Goal: Information Seeking & Learning: Find specific page/section

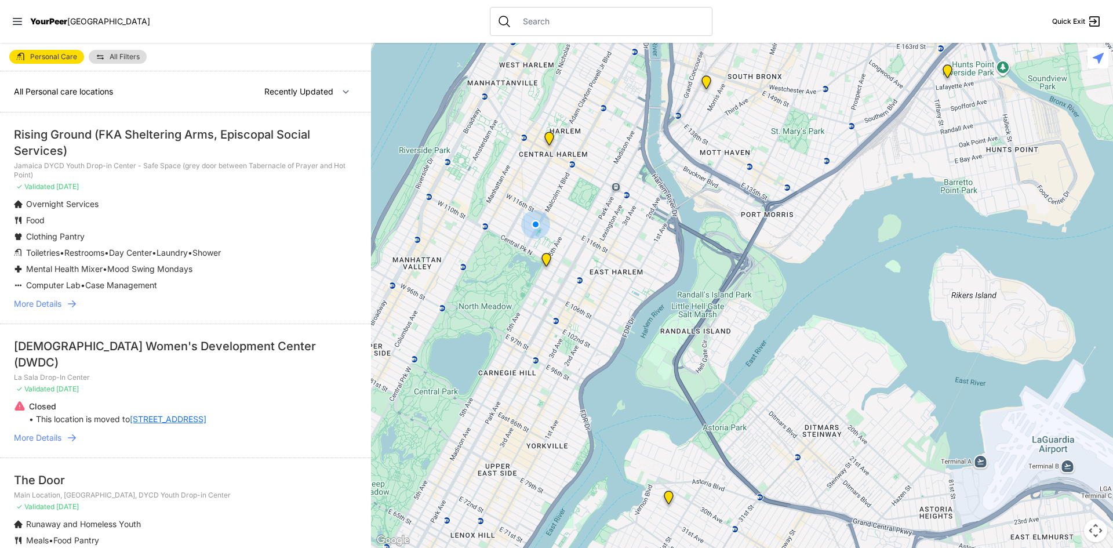
select select "nearby"
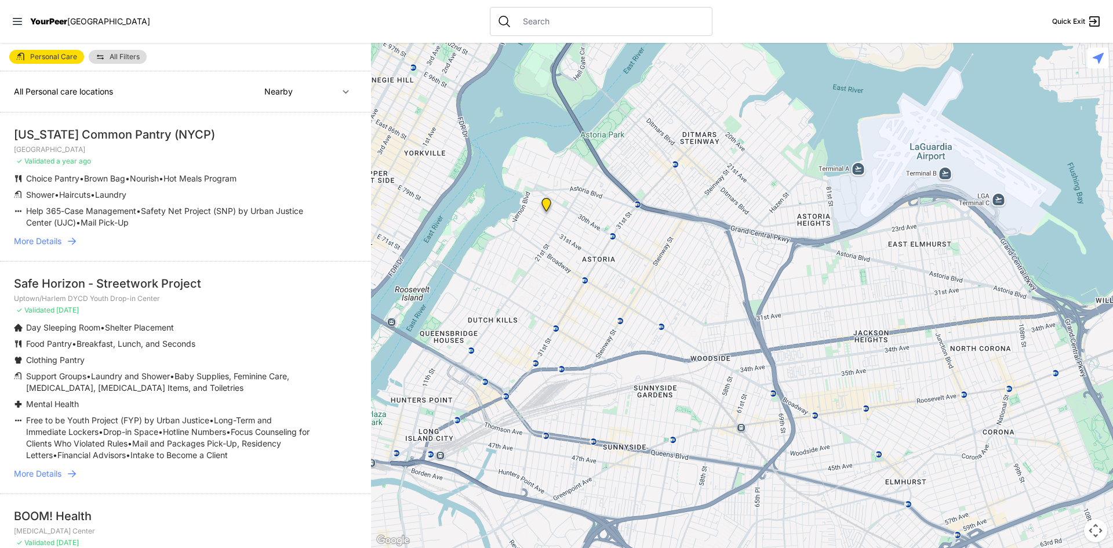
drag, startPoint x: 667, startPoint y: 430, endPoint x: 544, endPoint y: 132, distance: 323.0
click at [544, 132] on div at bounding box center [742, 295] width 742 height 505
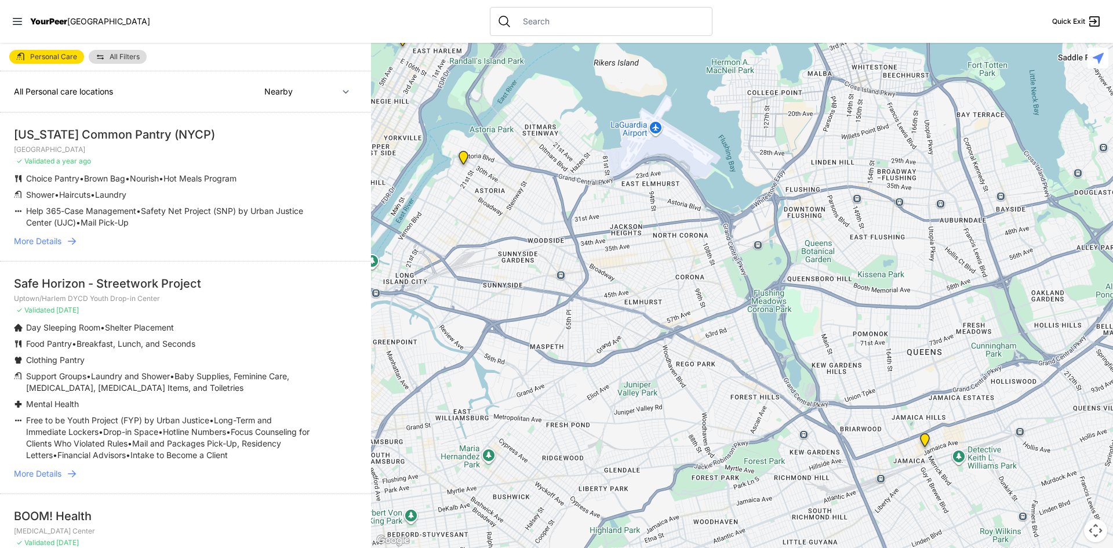
drag, startPoint x: 698, startPoint y: 423, endPoint x: 572, endPoint y: 295, distance: 180.0
click at [572, 295] on div at bounding box center [742, 295] width 742 height 505
click at [466, 161] on img at bounding box center [463, 161] width 14 height 19
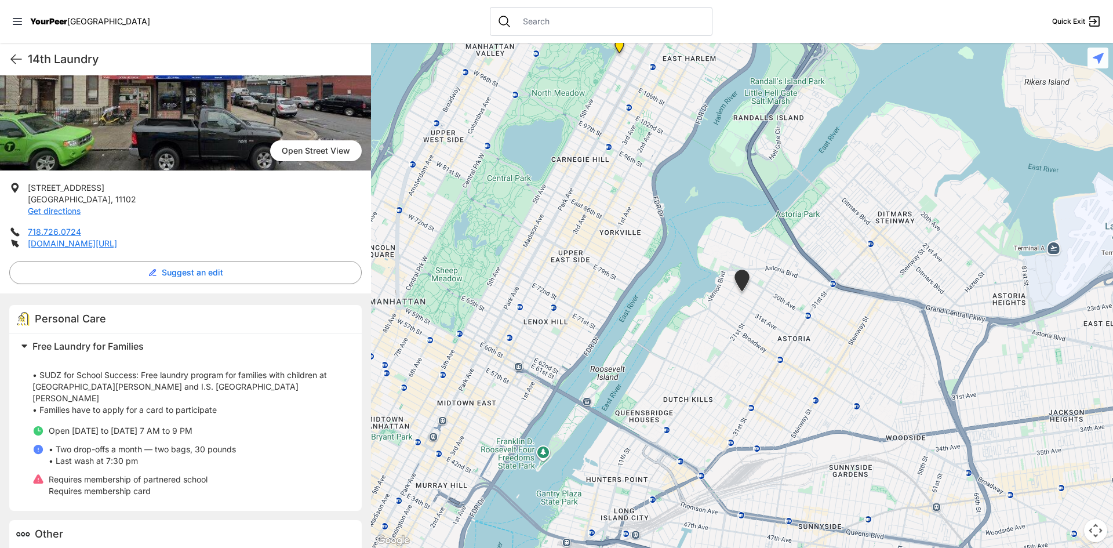
scroll to position [157, 0]
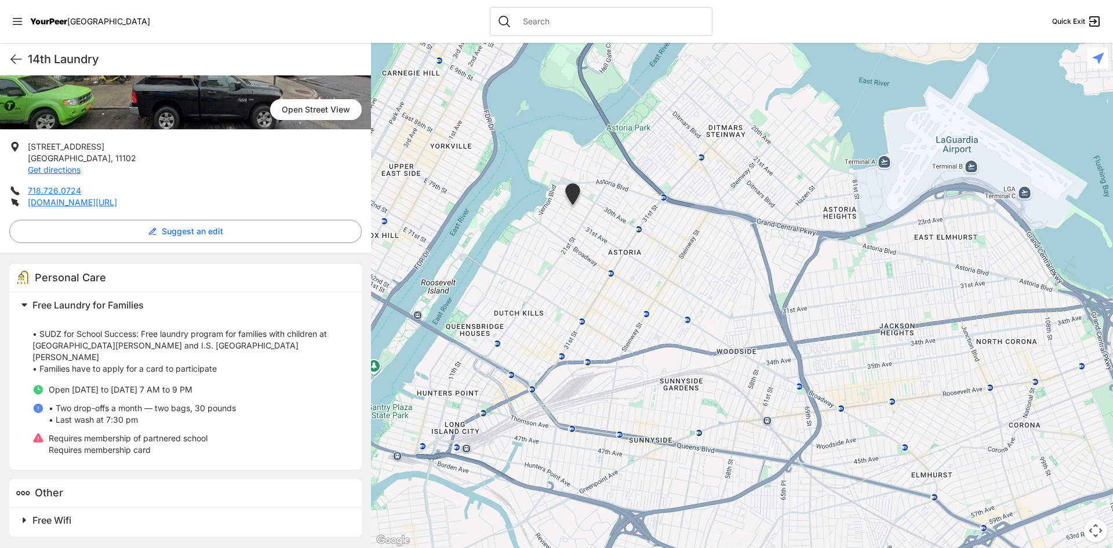
drag, startPoint x: 800, startPoint y: 395, endPoint x: 622, endPoint y: 304, distance: 200.0
click at [624, 305] on div at bounding box center [742, 295] width 742 height 505
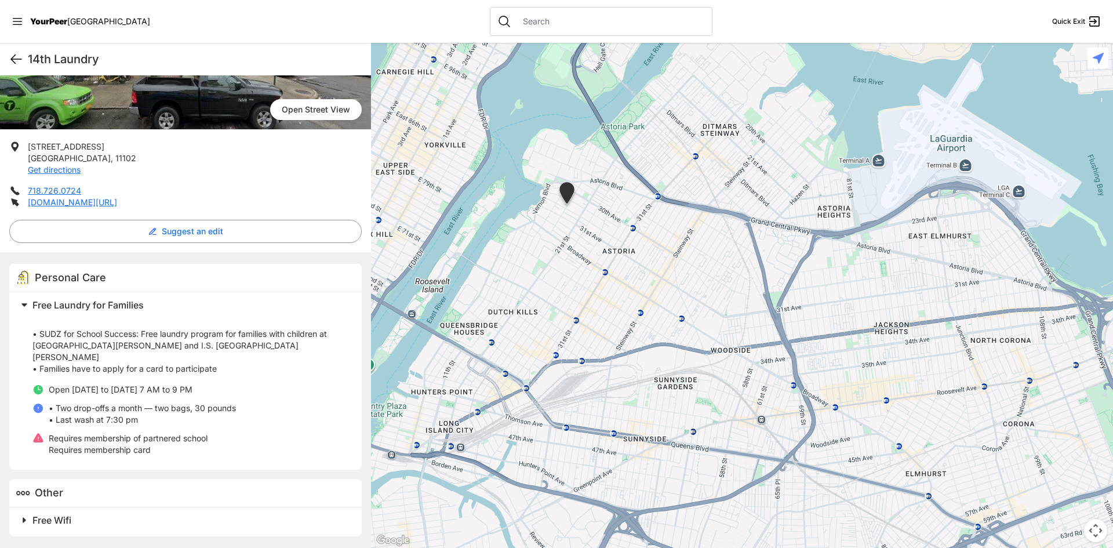
click at [12, 55] on icon at bounding box center [16, 59] width 14 height 14
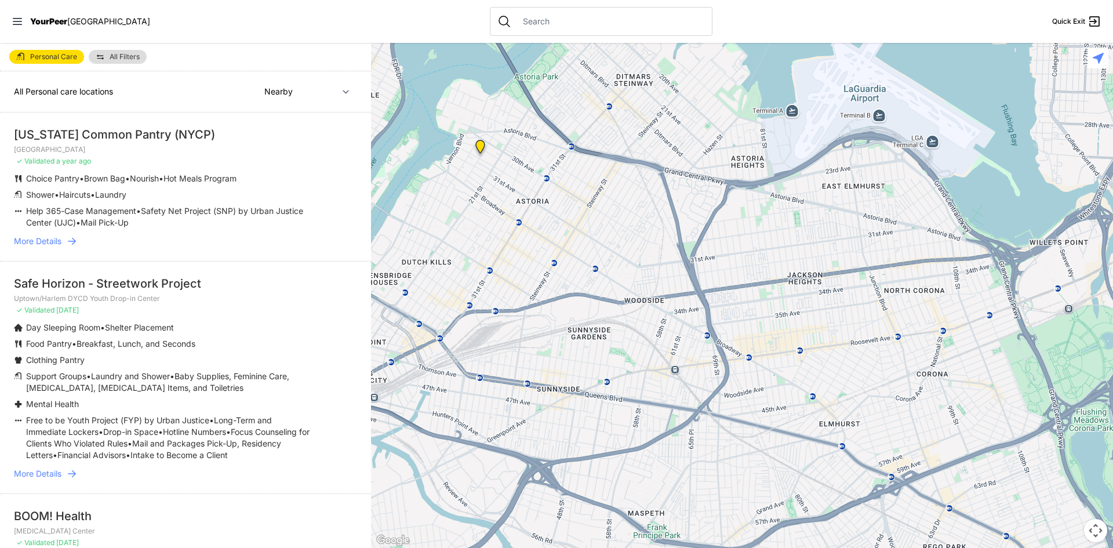
drag, startPoint x: 739, startPoint y: 384, endPoint x: 547, endPoint y: 27, distance: 406.3
click at [547, 27] on div "Close panel YourPeer [GEOGRAPHIC_DATA] Quick Exit Single Adult Families Soup Ki…" at bounding box center [556, 274] width 1113 height 548
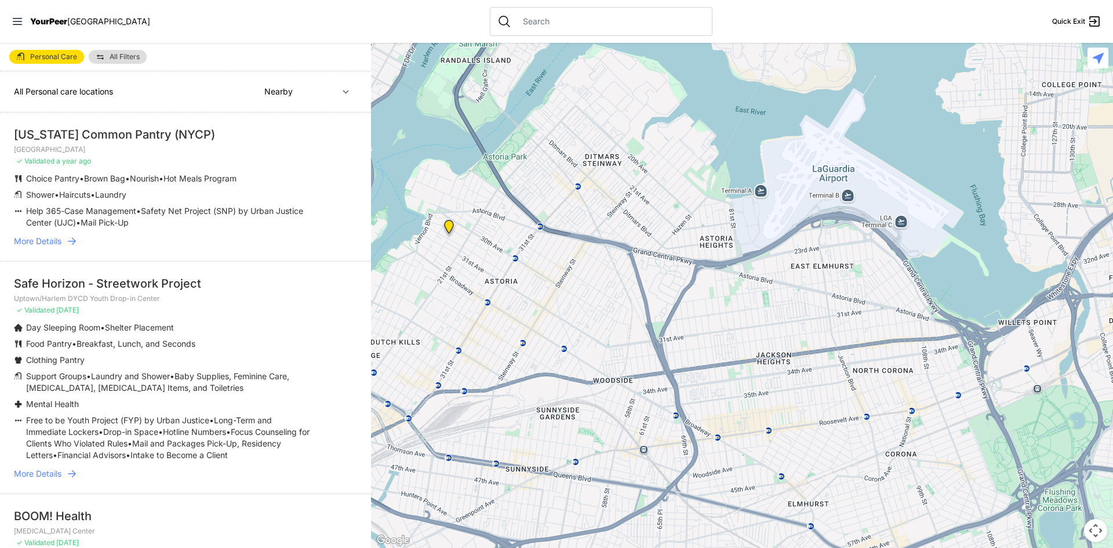
drag, startPoint x: 770, startPoint y: 280, endPoint x: 738, endPoint y: 360, distance: 85.9
click at [738, 360] on div at bounding box center [742, 295] width 742 height 505
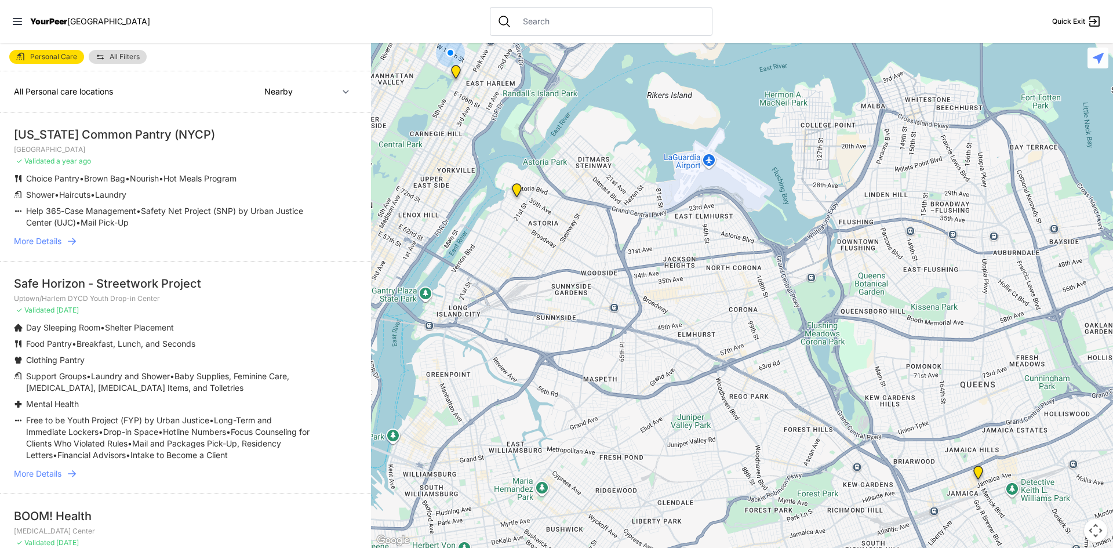
drag, startPoint x: 730, startPoint y: 412, endPoint x: 654, endPoint y: 315, distance: 123.2
click at [654, 315] on div at bounding box center [742, 295] width 742 height 505
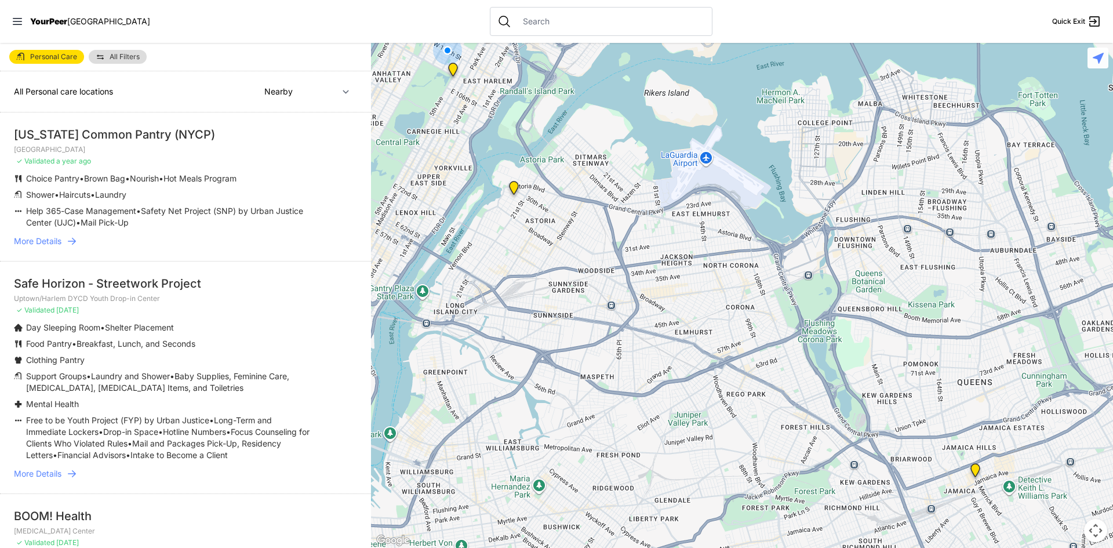
click at [973, 469] on img "Jamaica DYCD Youth Drop-in Center - Safe Space (grey door between Tabernacle of…" at bounding box center [975, 472] width 14 height 19
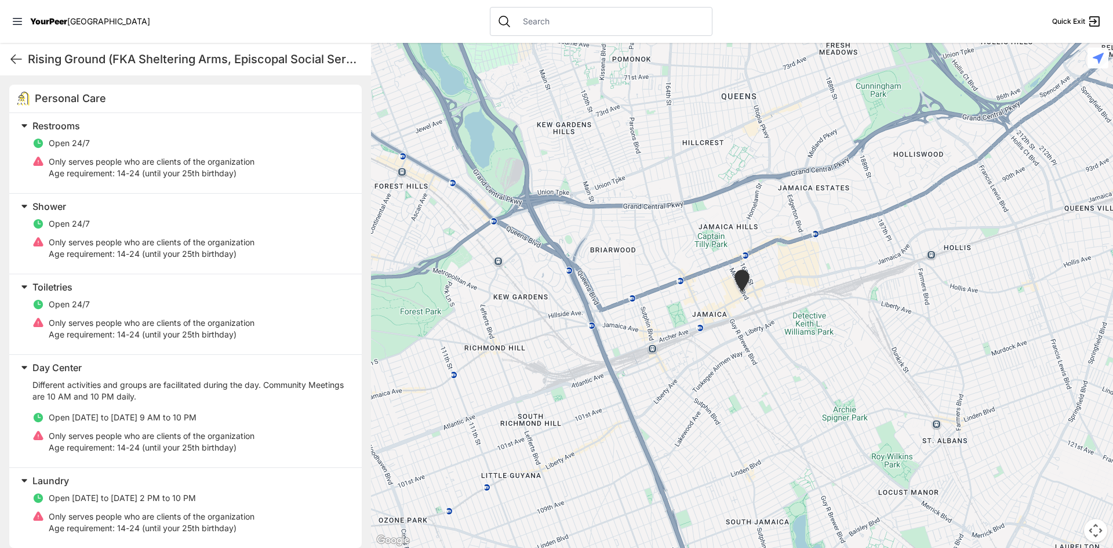
scroll to position [232, 0]
